Goal: Complete application form: Complete application form

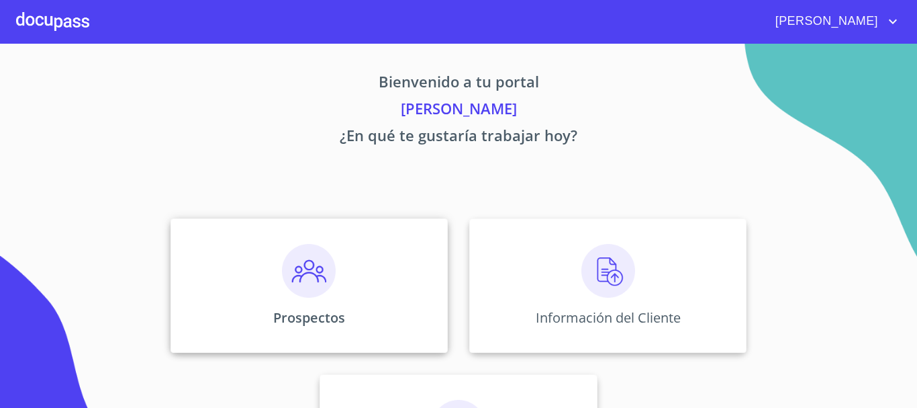
click at [295, 257] on img at bounding box center [309, 271] width 54 height 54
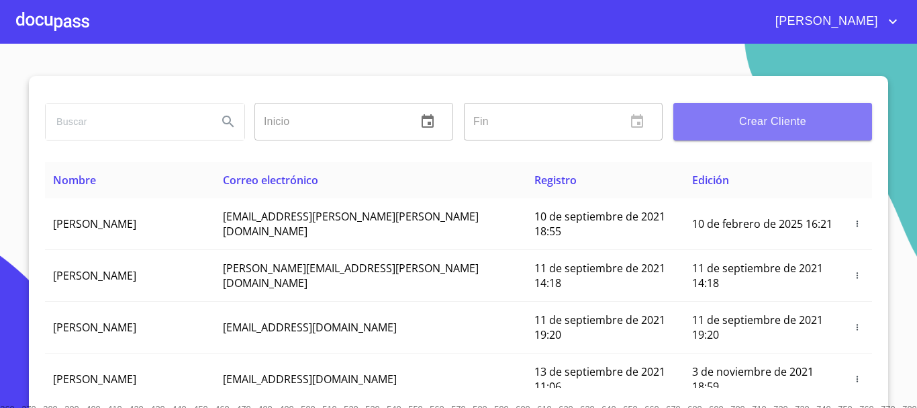
click at [720, 138] on button "Crear Cliente" at bounding box center [773, 122] width 199 height 38
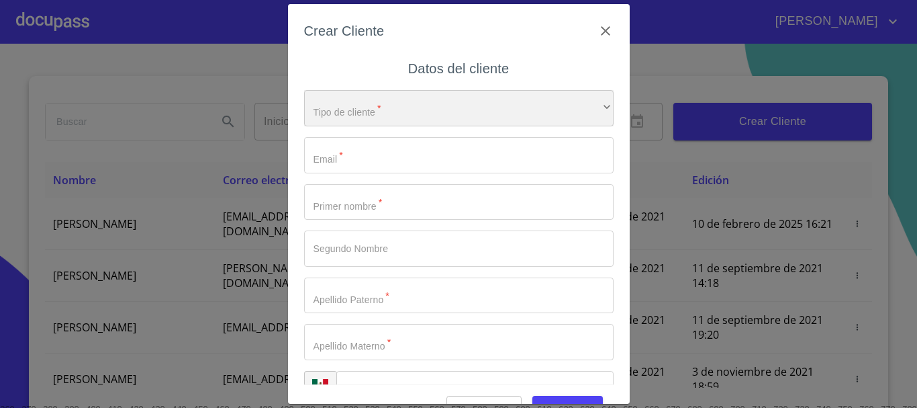
click at [408, 101] on div "​" at bounding box center [459, 108] width 310 height 36
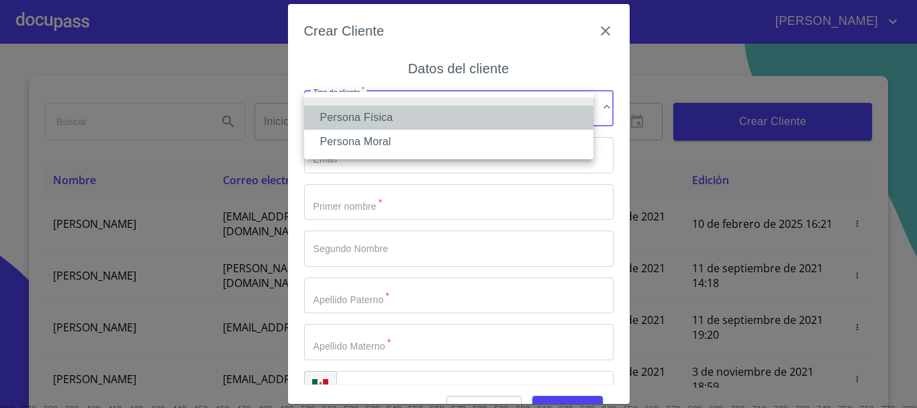
click at [401, 109] on li "Persona Física" at bounding box center [448, 117] width 289 height 24
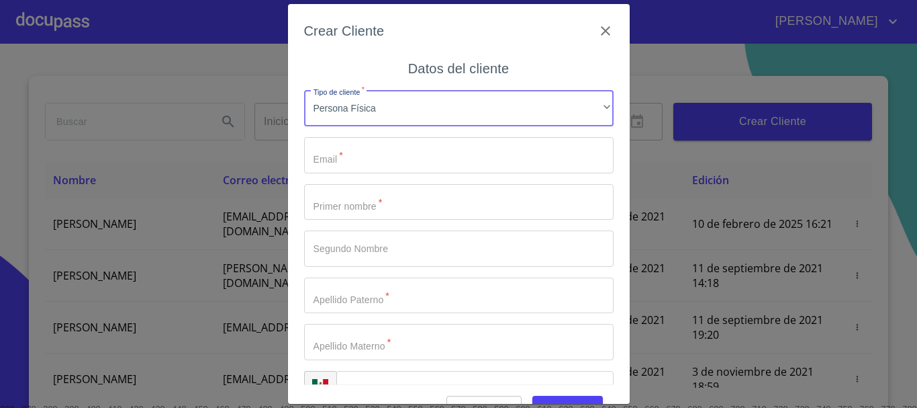
click at [384, 144] on input "Tipo de cliente   *" at bounding box center [459, 155] width 310 height 36
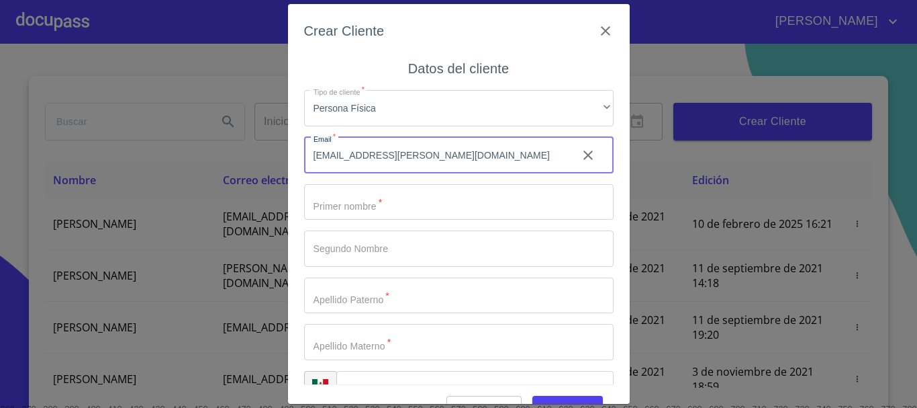
type input "[EMAIL_ADDRESS][PERSON_NAME][DOMAIN_NAME]"
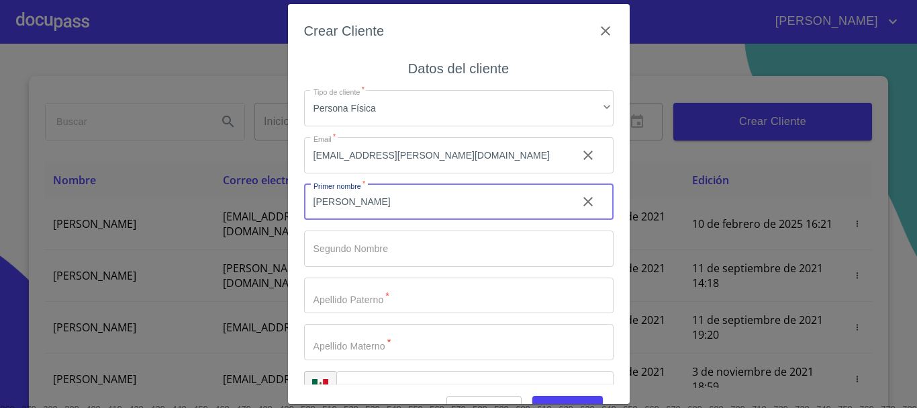
type input "[PERSON_NAME]"
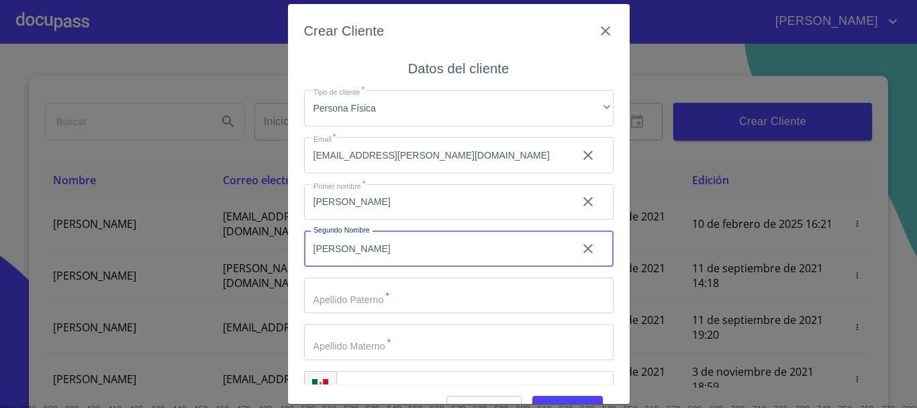
type input "[PERSON_NAME]"
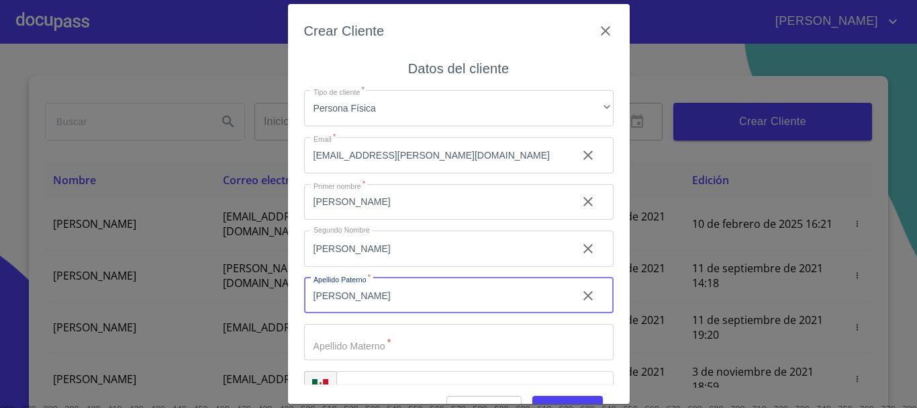
type input "[PERSON_NAME]"
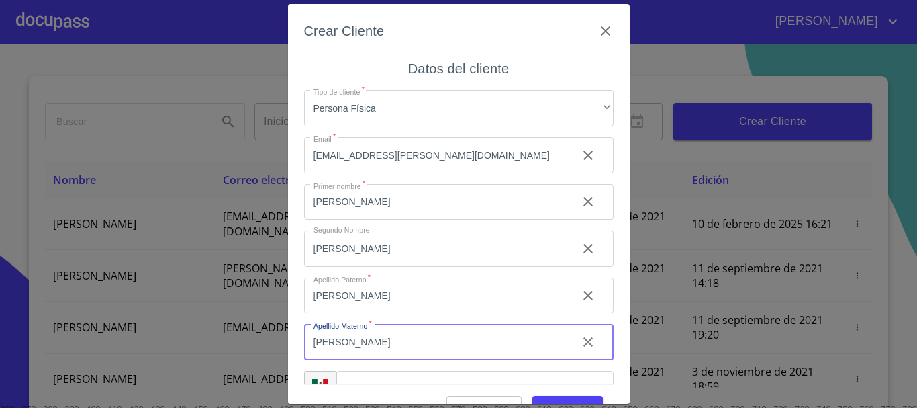
type input "[PERSON_NAME]"
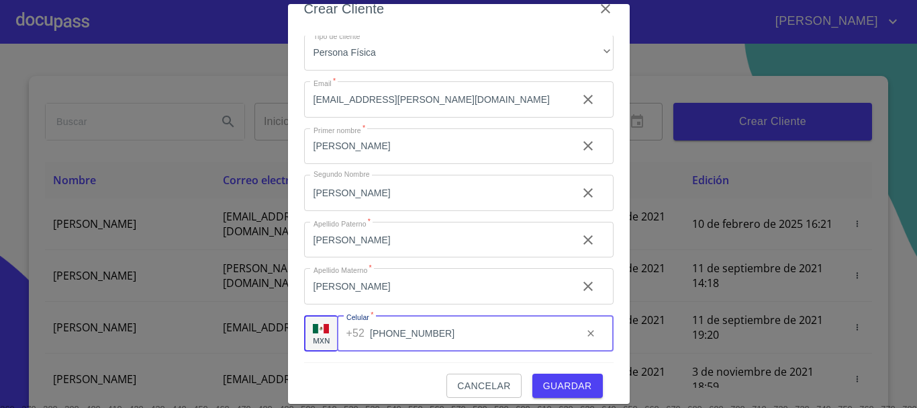
scroll to position [32, 0]
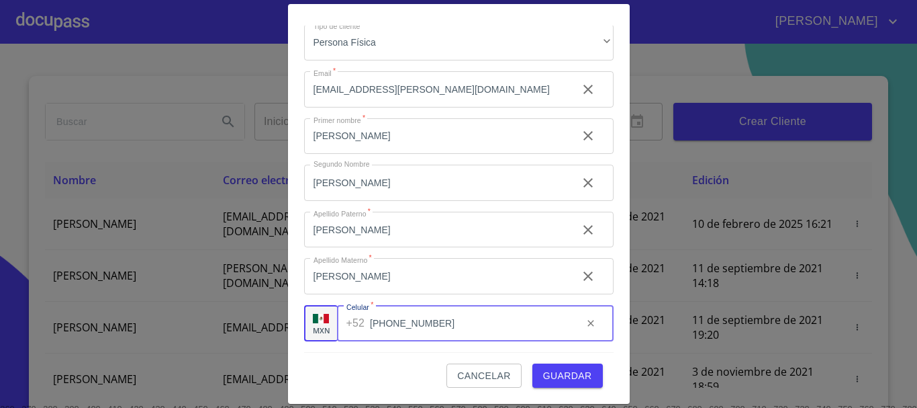
type input "[PHONE_NUMBER]"
click at [543, 372] on span "Guardar" at bounding box center [567, 375] width 49 height 17
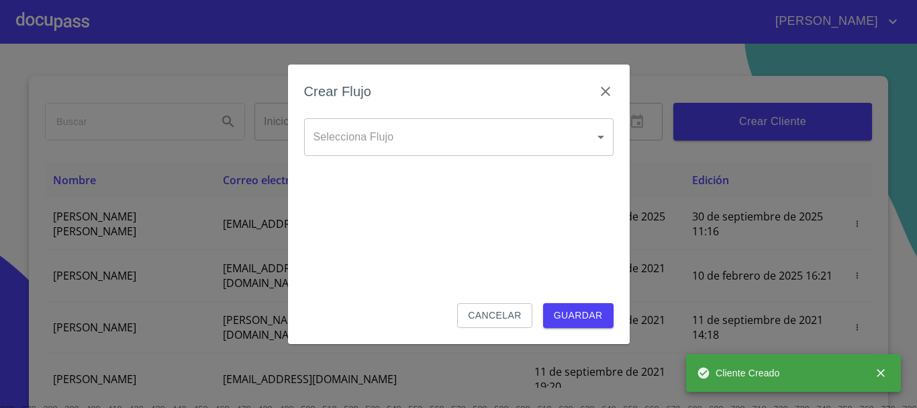
click at [461, 150] on body "[PERSON_NAME] ​ Fin ​ Crear Cliente Nombre Correo electrónico Registro Edición …" at bounding box center [458, 204] width 917 height 408
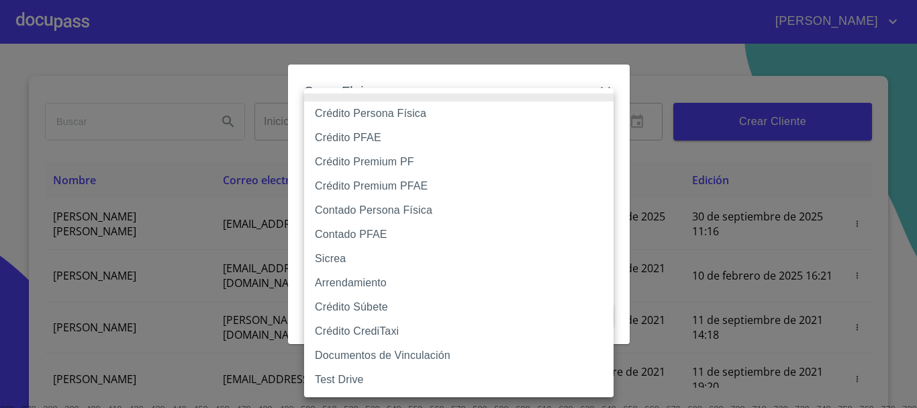
click at [352, 216] on li "Contado Persona Física" at bounding box center [459, 210] width 310 height 24
type input "60bf975b0d9865ccc2471536"
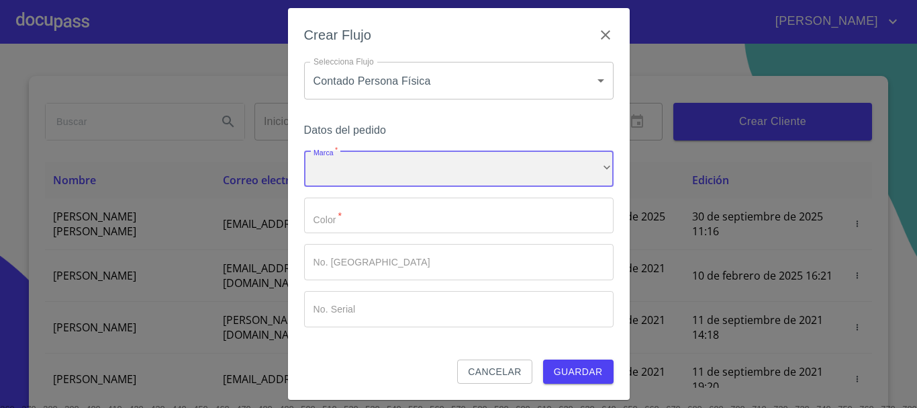
click at [356, 177] on div "​" at bounding box center [459, 168] width 310 height 36
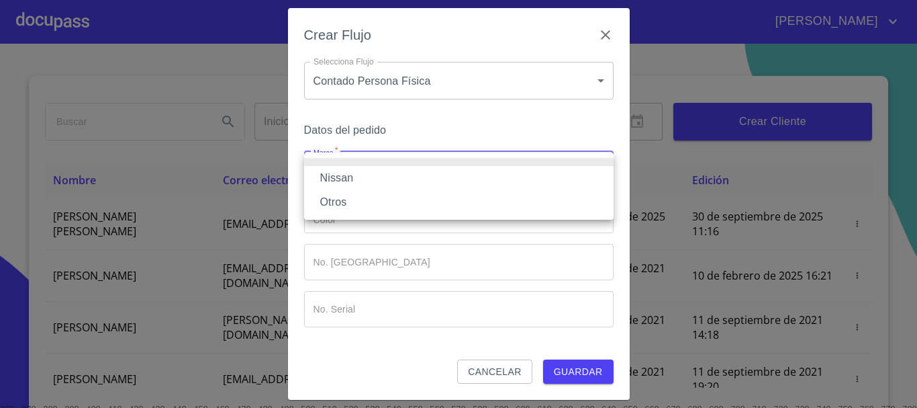
click at [356, 177] on li "Nissan" at bounding box center [459, 178] width 310 height 24
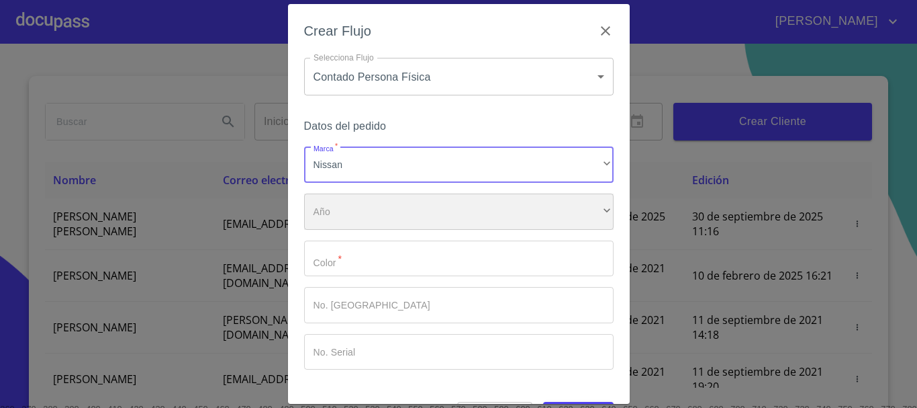
click at [346, 205] on div "​" at bounding box center [459, 211] width 310 height 36
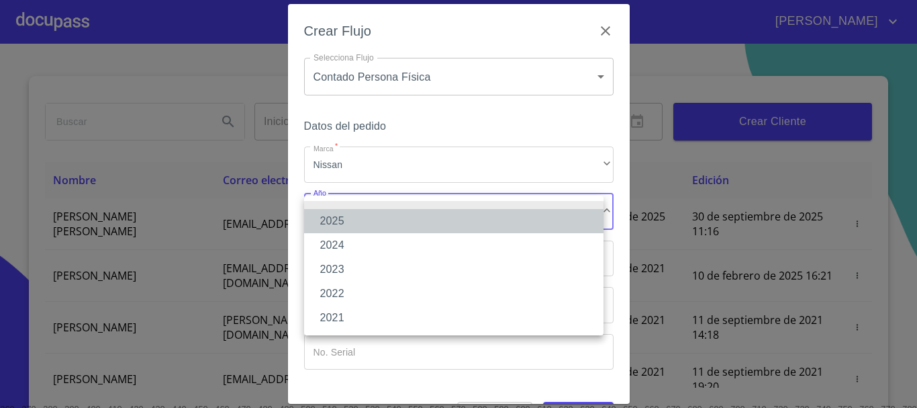
click at [341, 217] on li "2025" at bounding box center [453, 221] width 299 height 24
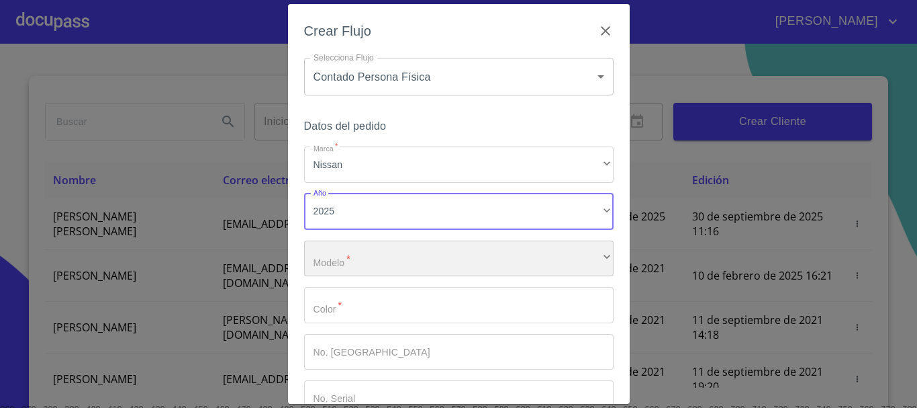
click at [334, 257] on div "​" at bounding box center [459, 258] width 310 height 36
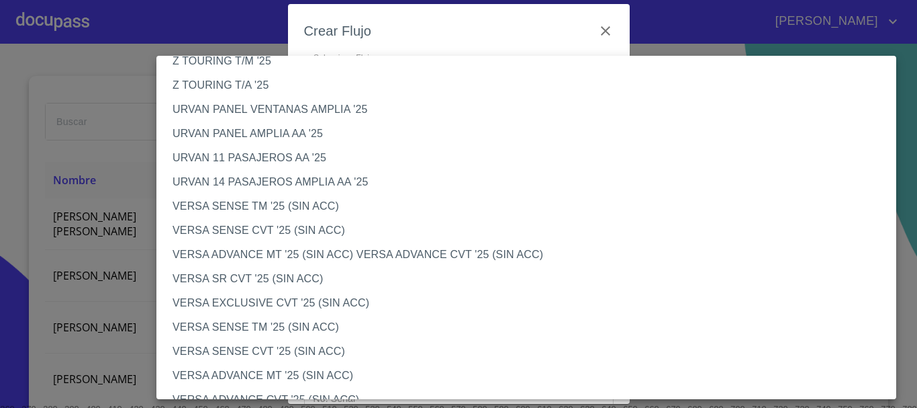
scroll to position [403, 0]
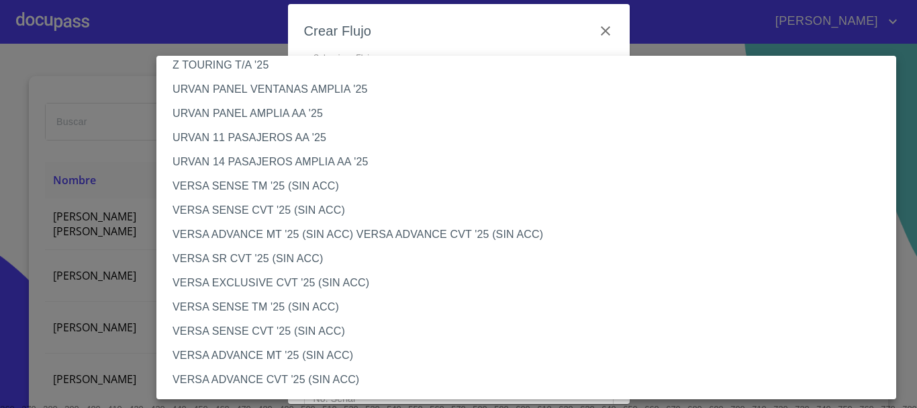
click at [293, 187] on li "VERSA SENSE TM '25 (SIN ACC)" at bounding box center [531, 186] width 750 height 24
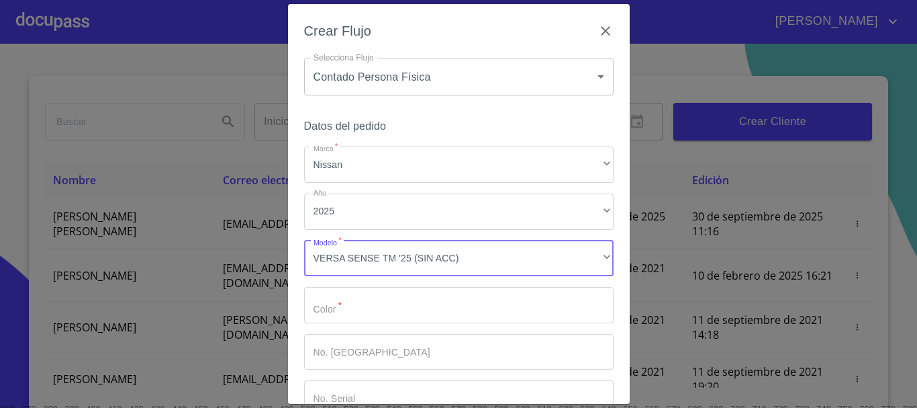
click at [352, 314] on input "Marca   *" at bounding box center [459, 305] width 310 height 36
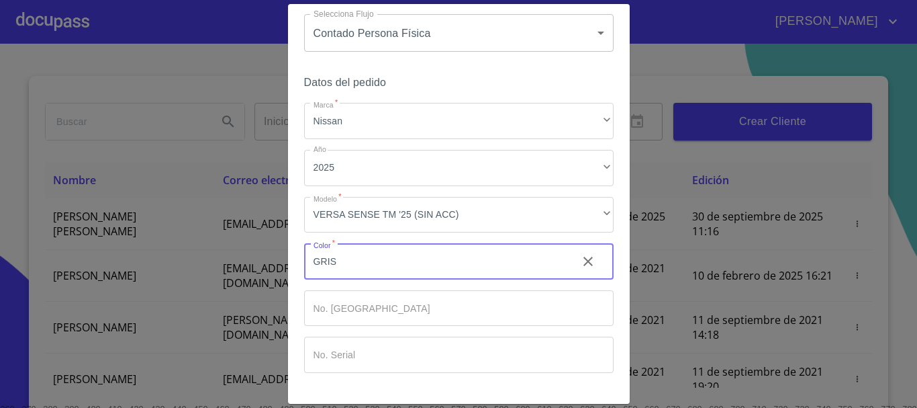
scroll to position [86, 0]
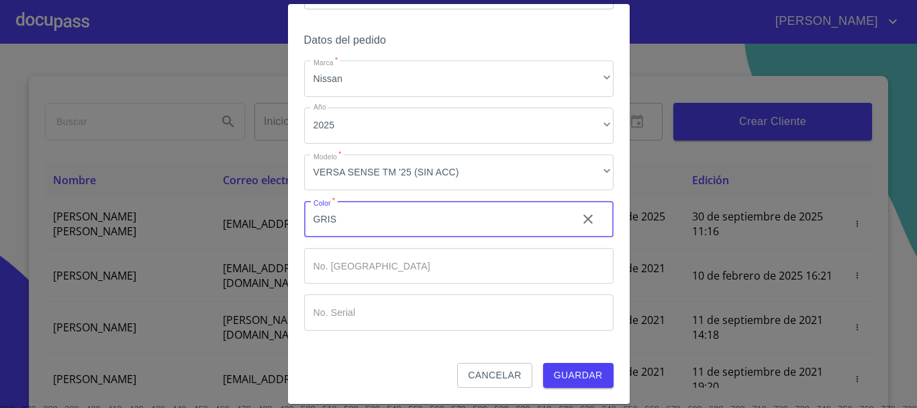
type input "GRIS"
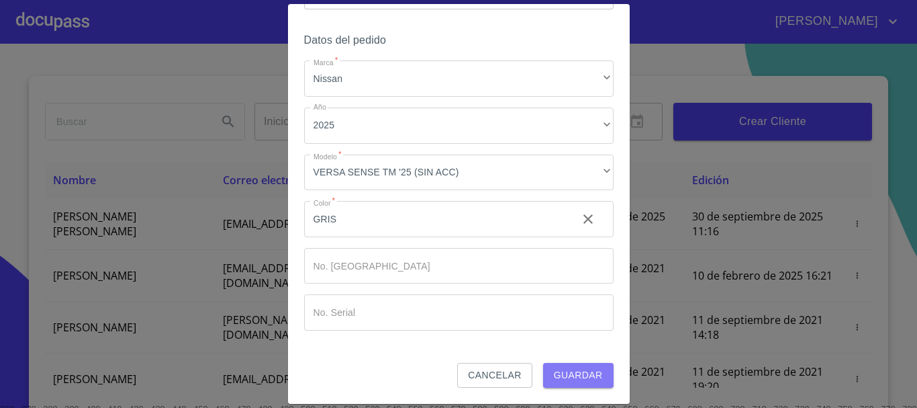
click at [568, 369] on span "Guardar" at bounding box center [578, 375] width 49 height 17
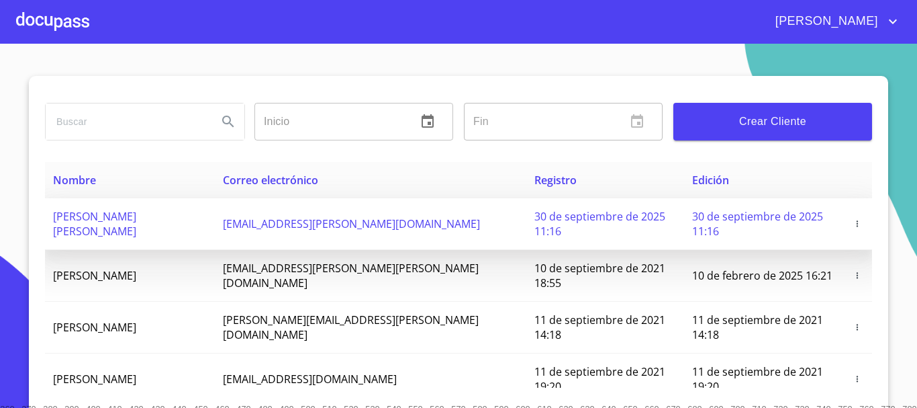
click at [95, 218] on span "[PERSON_NAME] [PERSON_NAME]" at bounding box center [94, 224] width 83 height 30
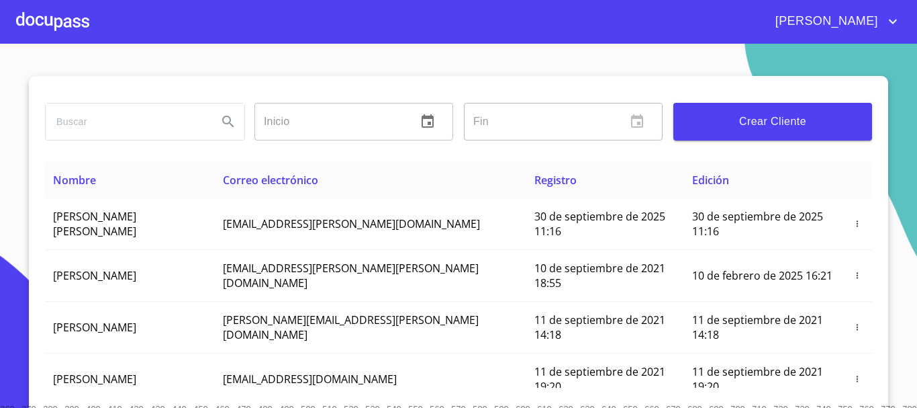
click at [75, 44] on section "Inicio ​ Fin ​ Crear Cliente Nombre Correo electrónico Registro Edición [PERSON…" at bounding box center [458, 226] width 917 height 364
click at [68, 31] on div at bounding box center [52, 21] width 73 height 43
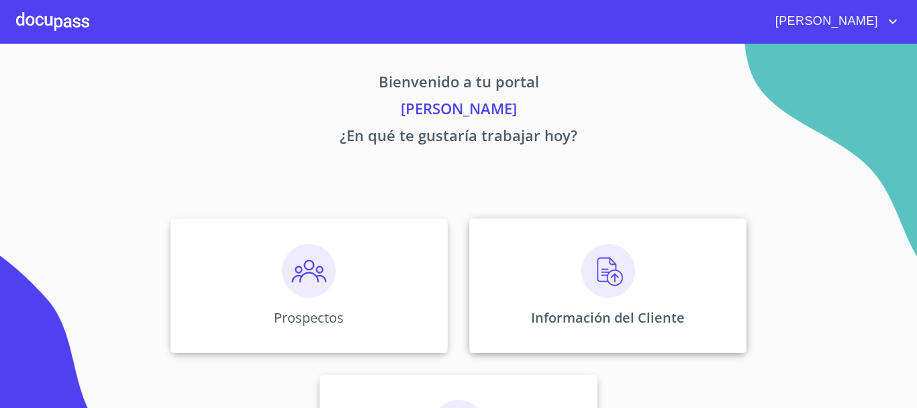
click at [592, 242] on div "Información del Cliente" at bounding box center [607, 285] width 277 height 134
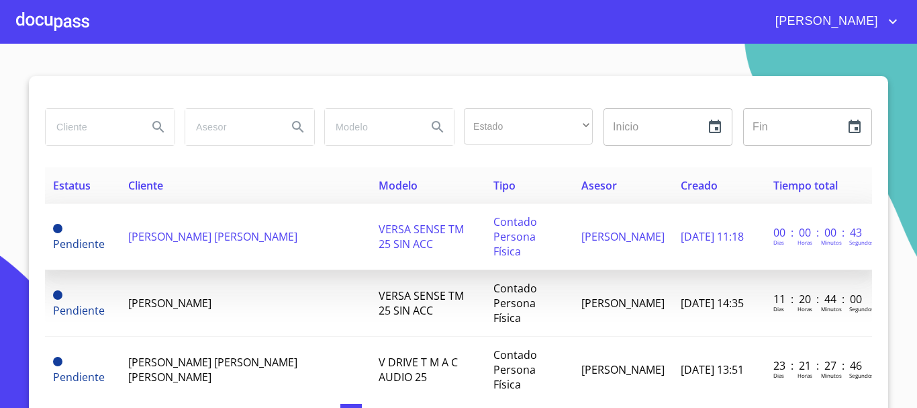
click at [264, 230] on td "[PERSON_NAME] [PERSON_NAME]" at bounding box center [245, 236] width 251 height 66
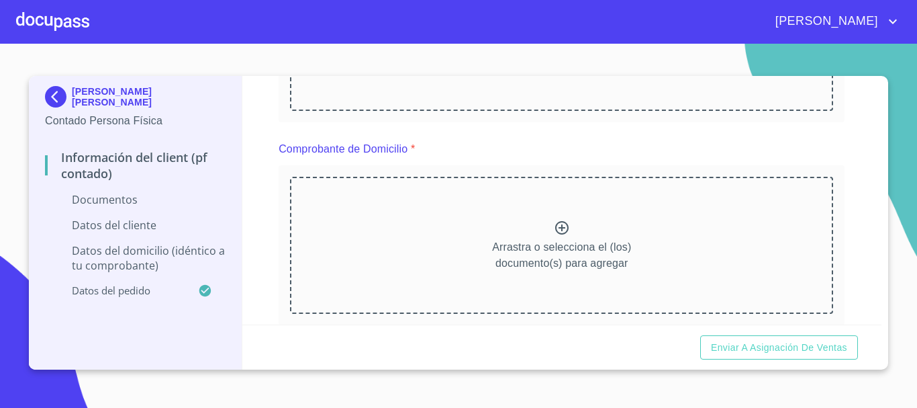
scroll to position [336, 0]
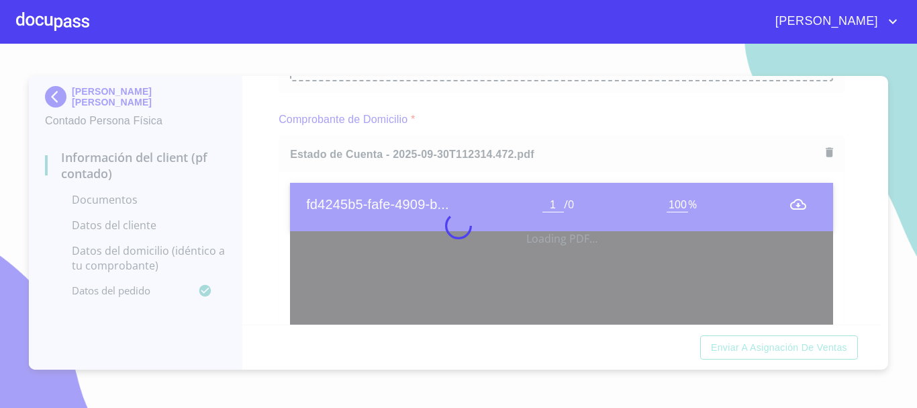
click at [257, 215] on div at bounding box center [458, 226] width 917 height 364
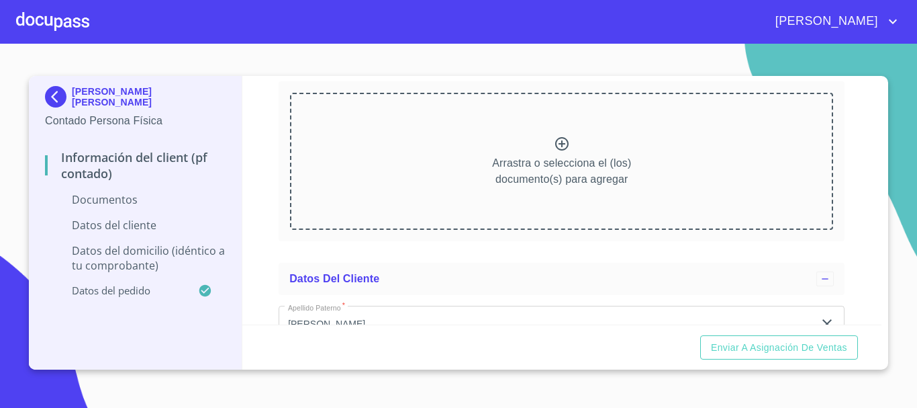
scroll to position [1209, 0]
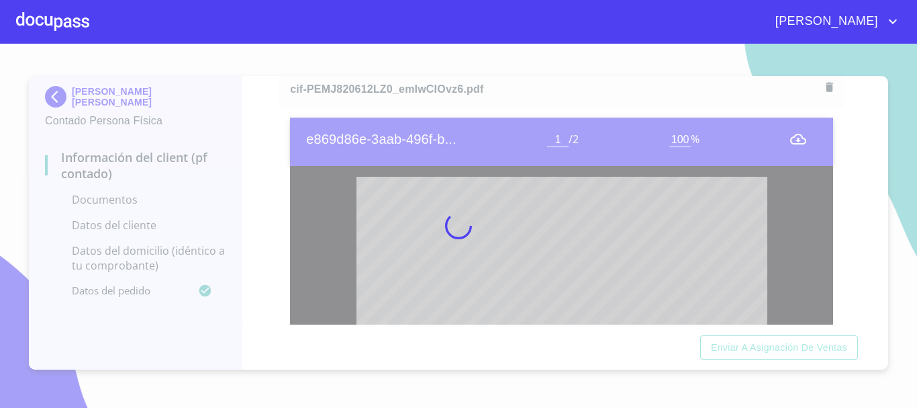
click at [266, 190] on div at bounding box center [458, 226] width 917 height 364
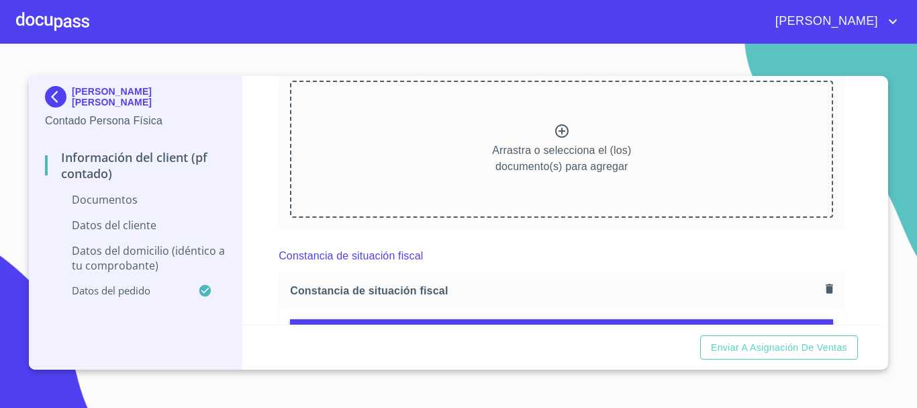
scroll to position [940, 0]
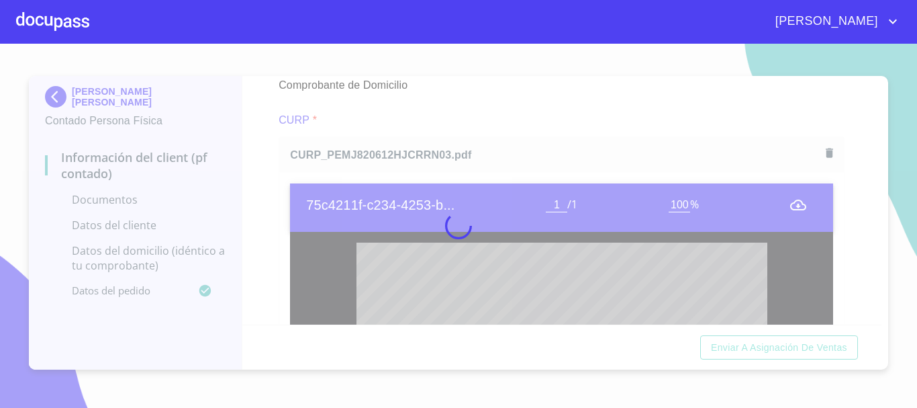
click at [268, 199] on div at bounding box center [458, 226] width 917 height 364
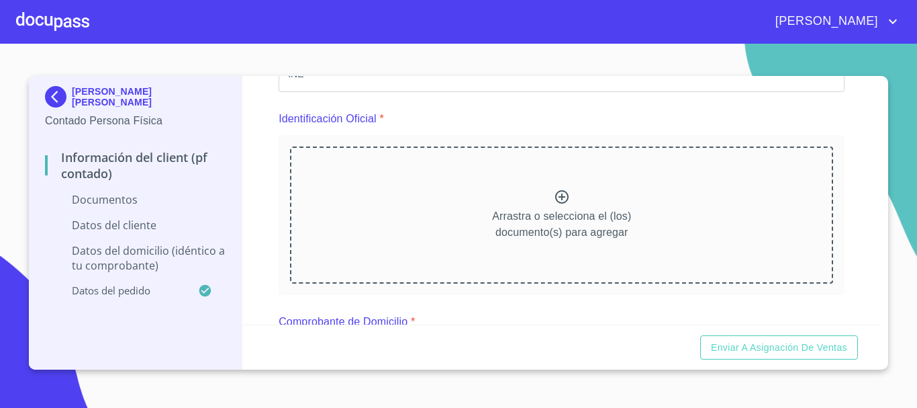
scroll to position [134, 0]
click at [570, 212] on p "Arrastra o selecciona el (los) documento(s) para agregar" at bounding box center [561, 223] width 139 height 32
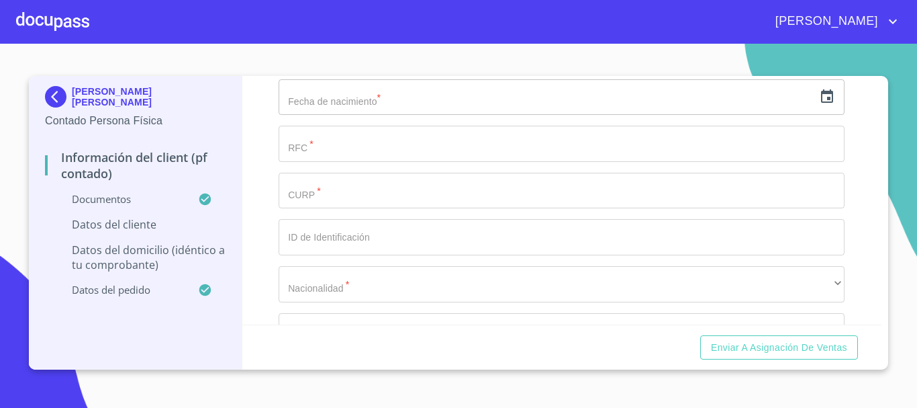
scroll to position [2753, 0]
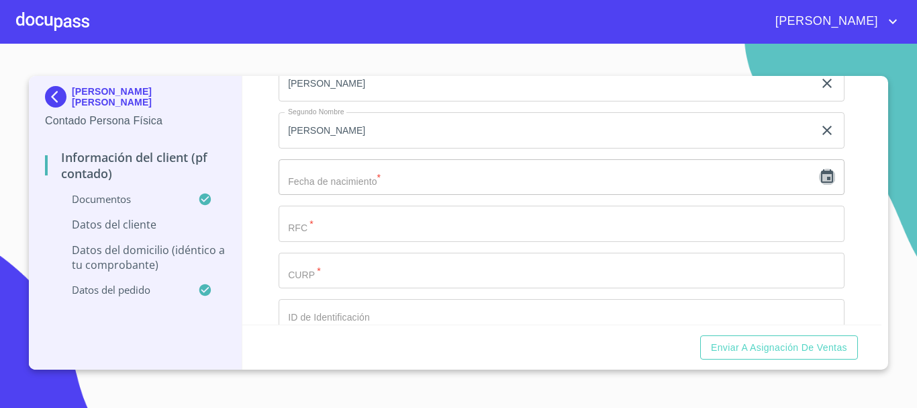
click at [819, 185] on icon "button" at bounding box center [827, 177] width 16 height 16
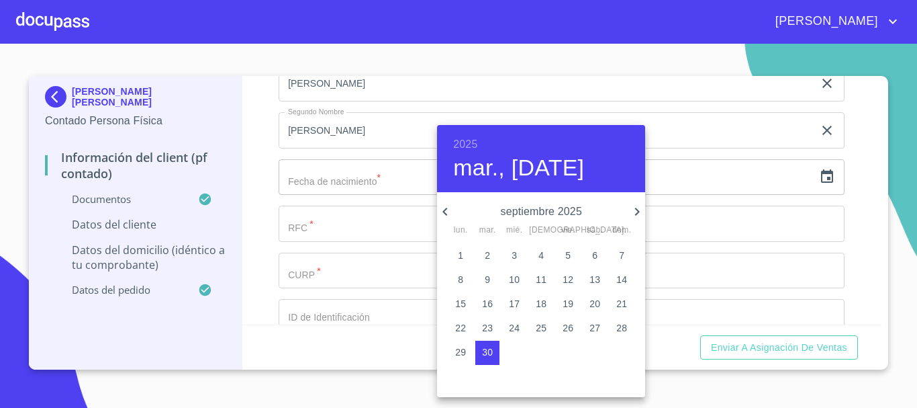
click at [488, 257] on p "2" at bounding box center [487, 254] width 5 height 13
type input "2 de sep. de 2025"
click at [258, 228] on div at bounding box center [458, 204] width 917 height 408
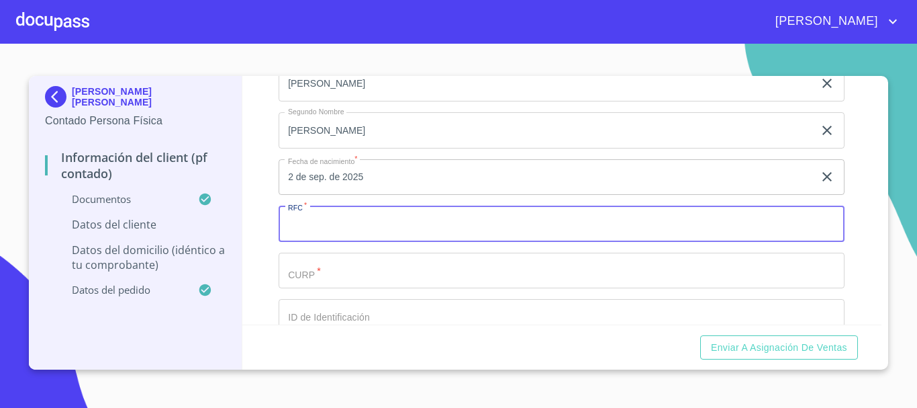
click at [314, 242] on input "Documento de identificación.   *" at bounding box center [562, 223] width 566 height 36
type input "XAXX010101000"
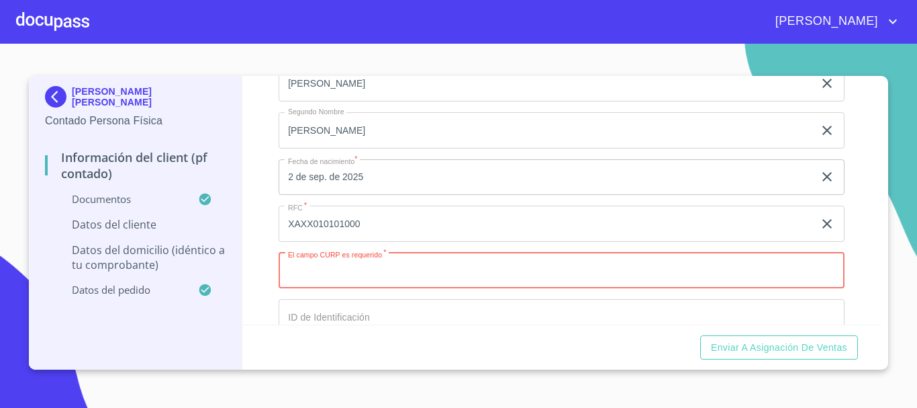
paste input "PEMJ820612HJCRRN03"
type input "PEMJ820612HJCRRN03"
click at [271, 267] on div "Información del Client (PF contado) Documentos Documento de identificación.   *…" at bounding box center [562, 200] width 640 height 248
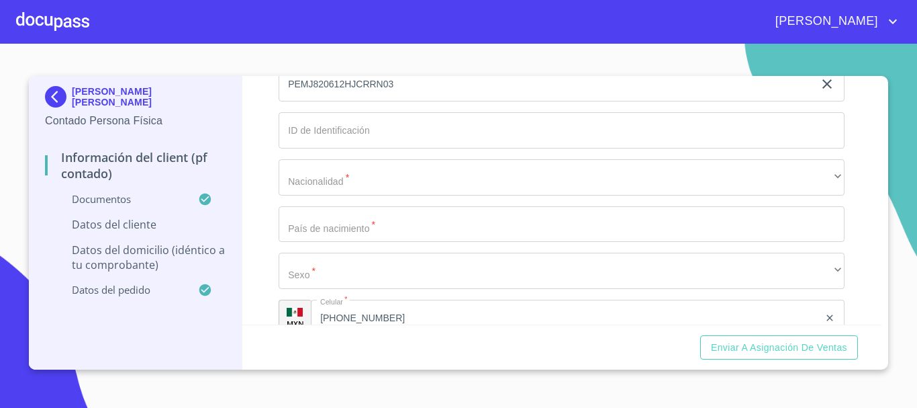
scroll to position [2955, 0]
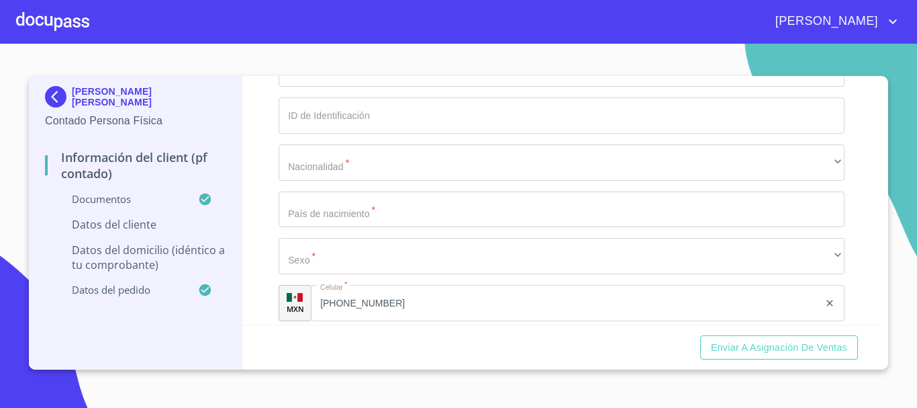
click at [337, 134] on input "Documento de identificación.   *" at bounding box center [562, 115] width 566 height 36
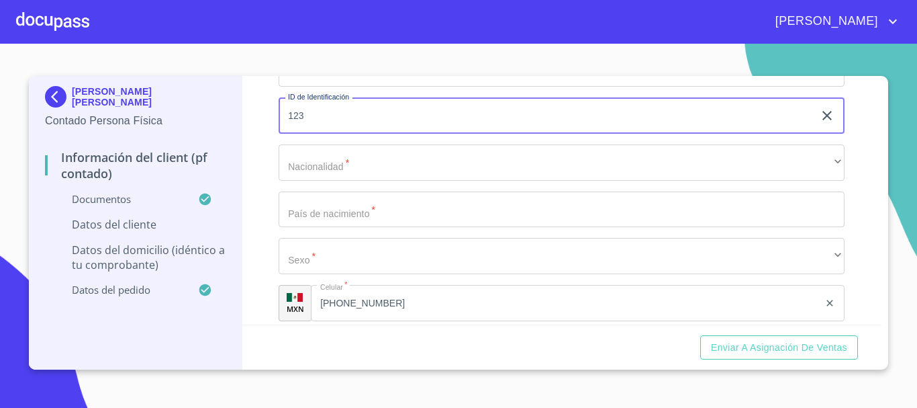
type input "123"
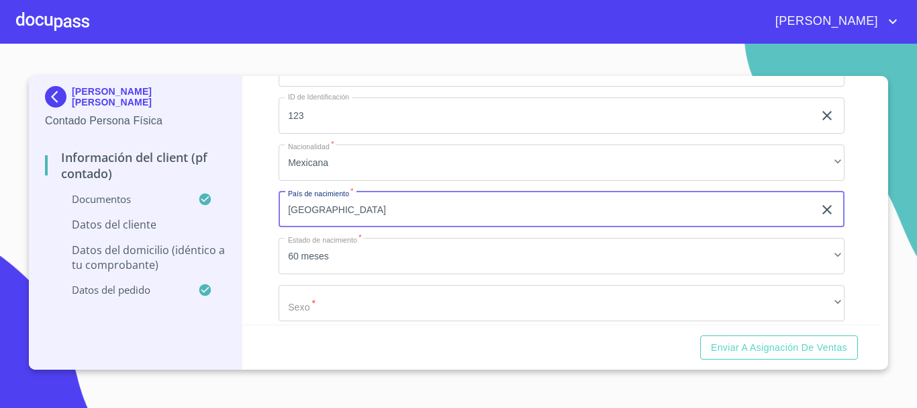
type input "[GEOGRAPHIC_DATA]"
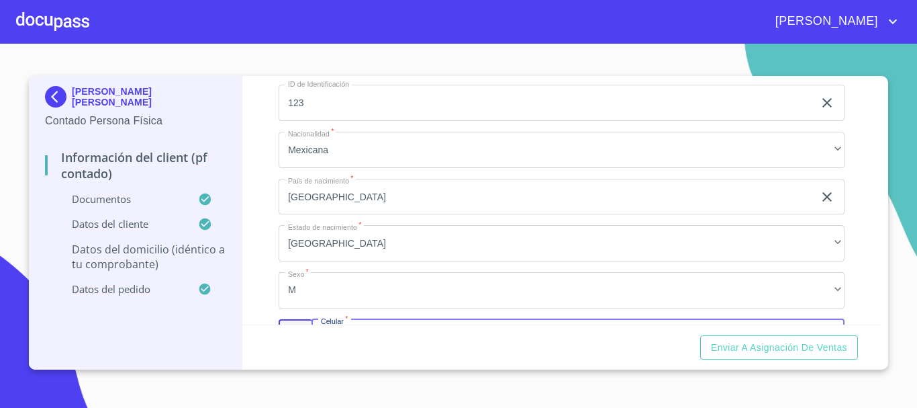
scroll to position [3120, 0]
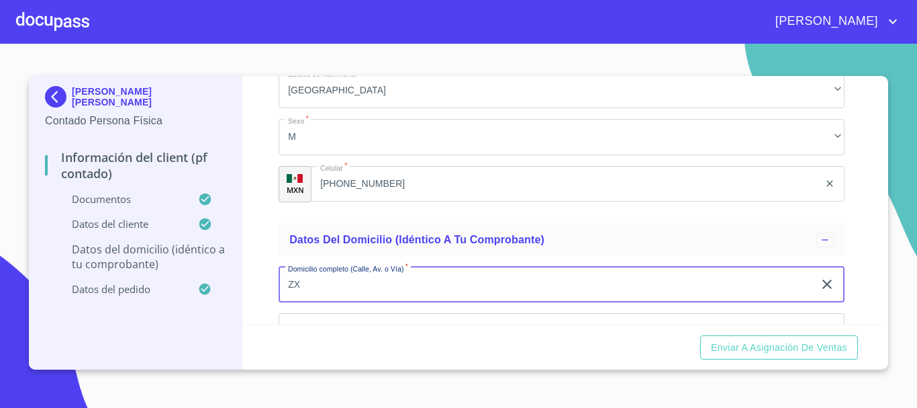
type input "ZX"
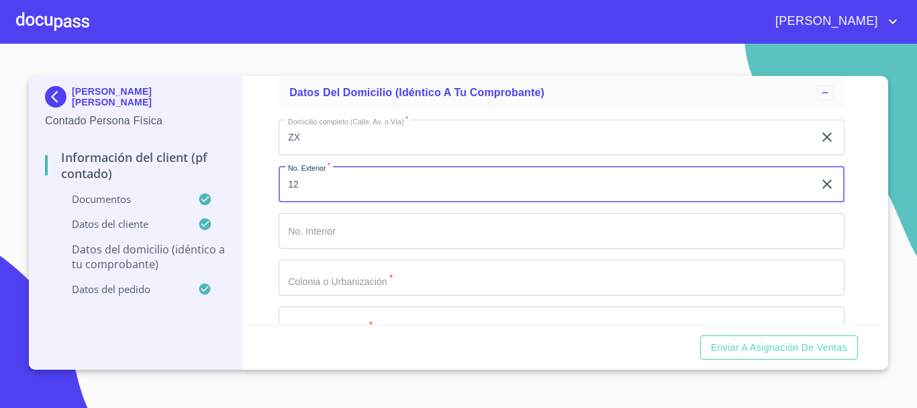
type input "12"
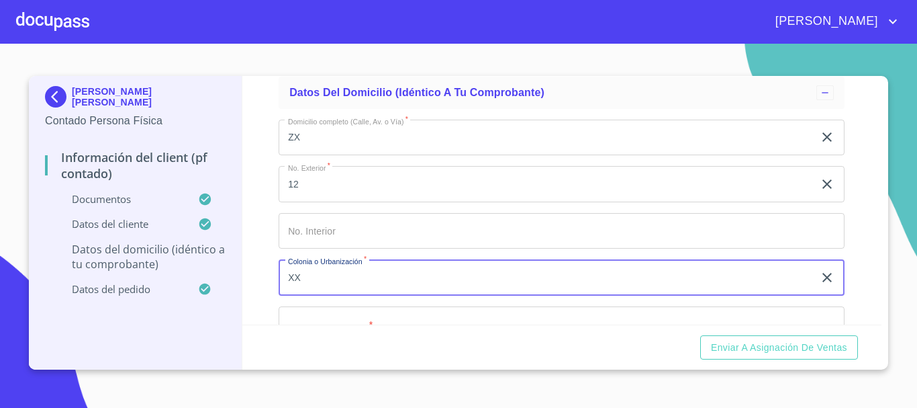
type input "XX"
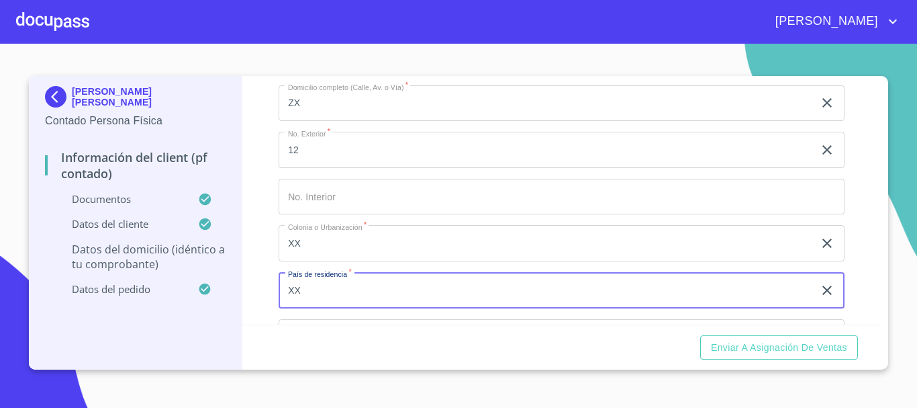
type input "XX"
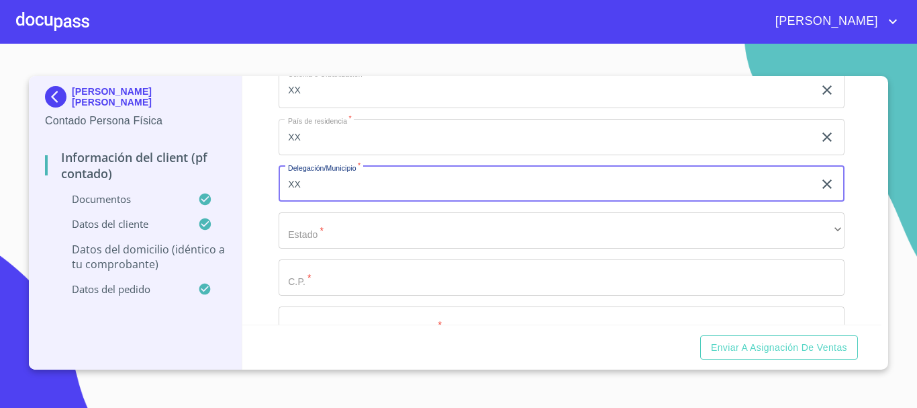
type input "XX"
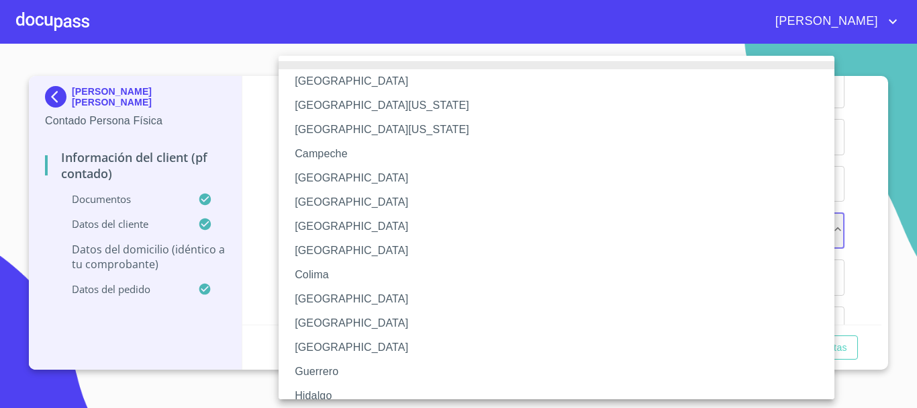
scroll to position [193, 0]
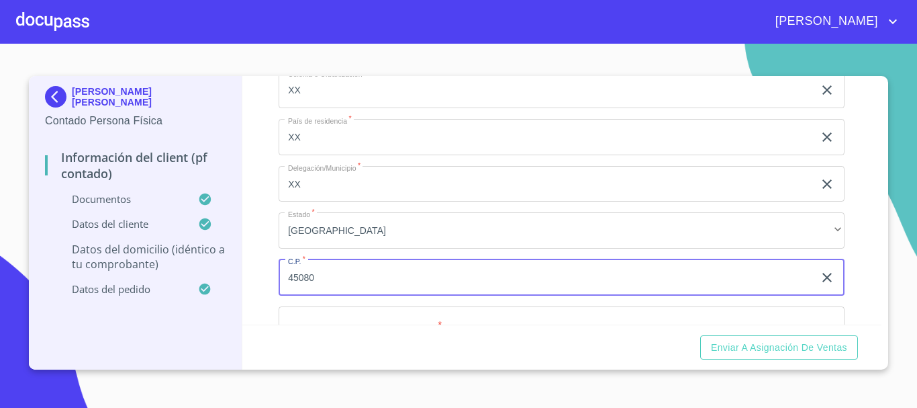
type input "45080"
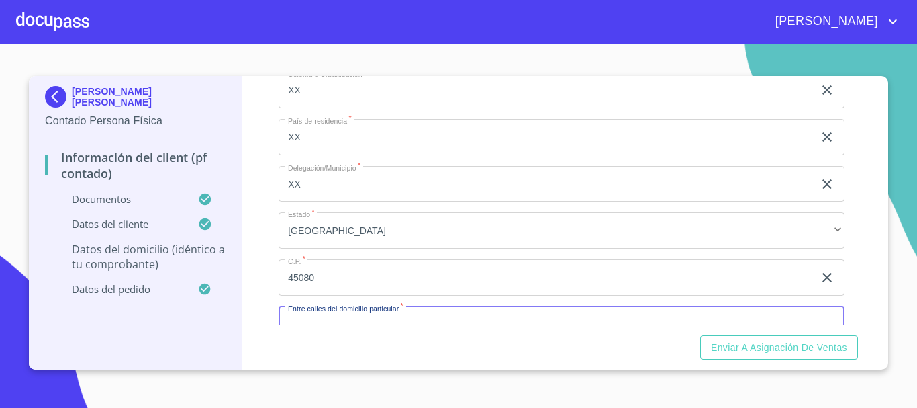
scroll to position [3489, 0]
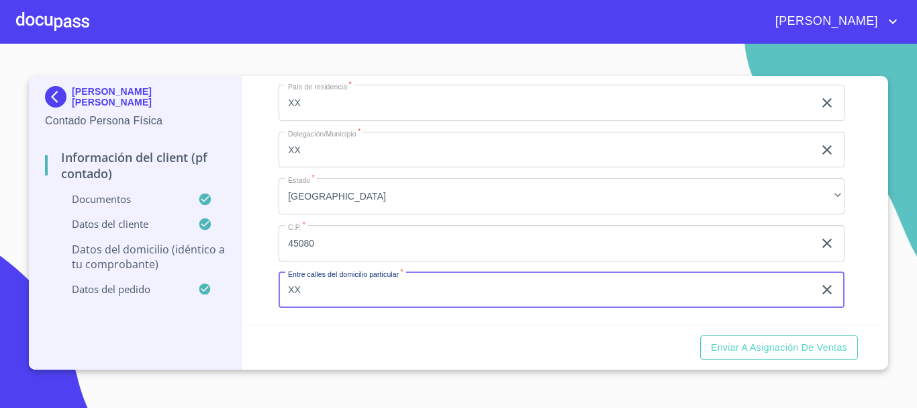
type input "XX"
click at [265, 244] on div "Información del Client (PF contado) Documentos Documento de identificación.   *…" at bounding box center [562, 200] width 640 height 248
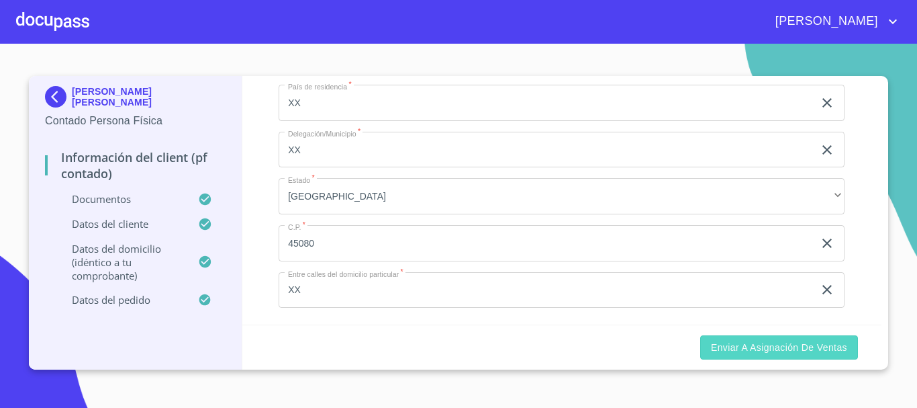
click at [729, 346] on span "Enviar a Asignación de Ventas" at bounding box center [779, 347] width 136 height 17
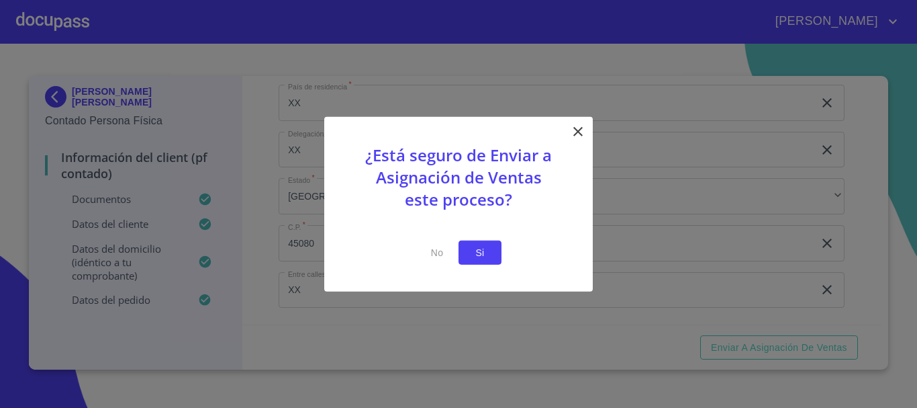
click at [483, 249] on span "Si" at bounding box center [479, 252] width 21 height 17
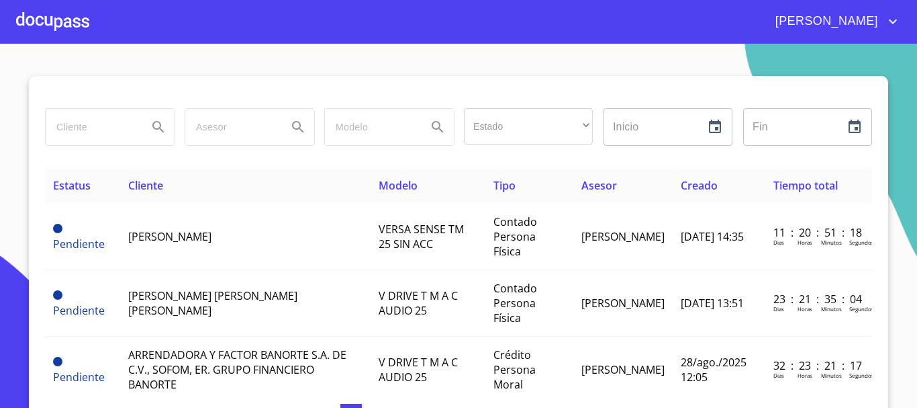
click at [64, 22] on div at bounding box center [52, 21] width 73 height 43
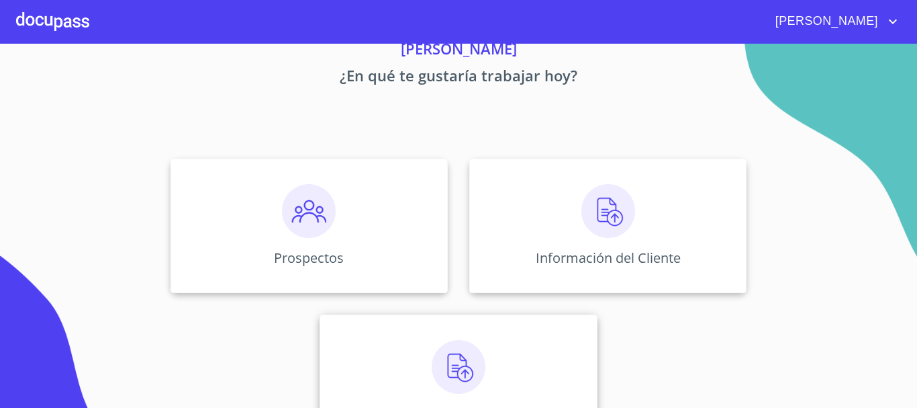
scroll to position [111, 0]
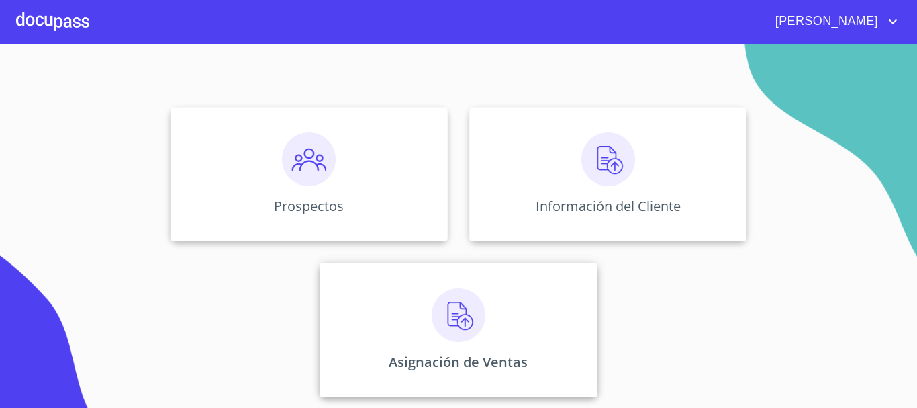
click at [461, 312] on img at bounding box center [459, 315] width 54 height 54
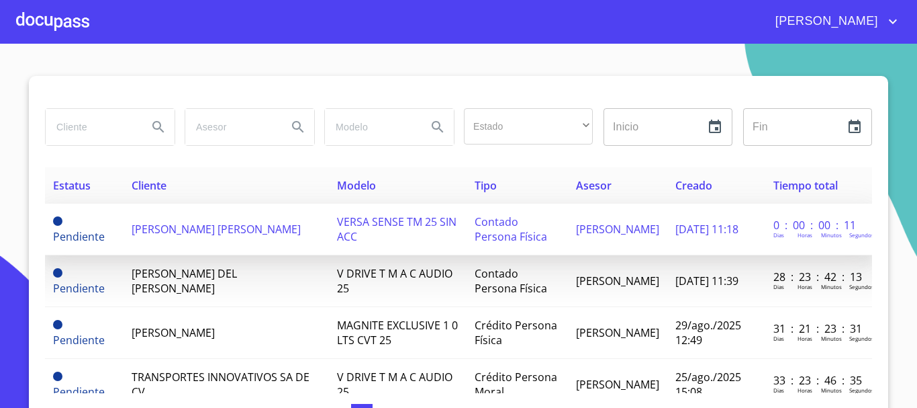
click at [240, 221] on td "[PERSON_NAME] [PERSON_NAME]" at bounding box center [226, 229] width 205 height 52
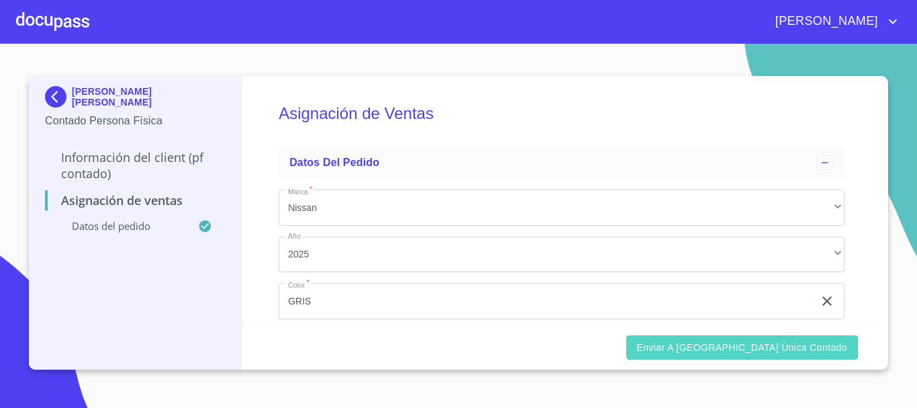
click at [739, 353] on span "Enviar a [GEOGRAPHIC_DATA] única contado" at bounding box center [742, 347] width 211 height 17
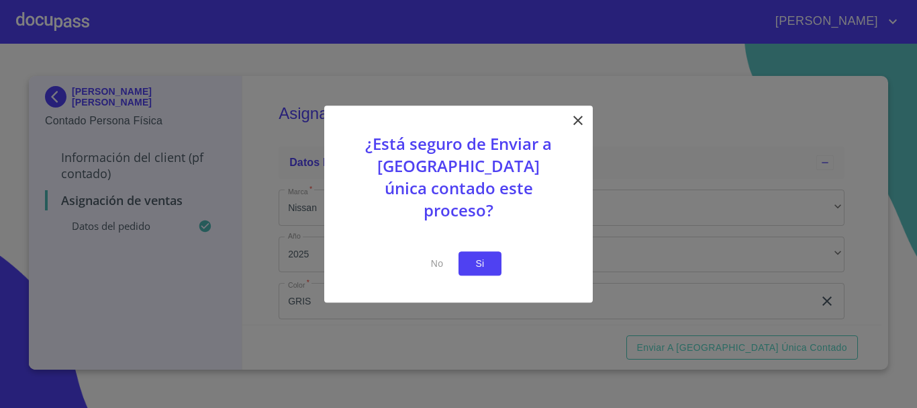
click at [488, 255] on span "Si" at bounding box center [479, 263] width 21 height 17
